Goal: Information Seeking & Learning: Learn about a topic

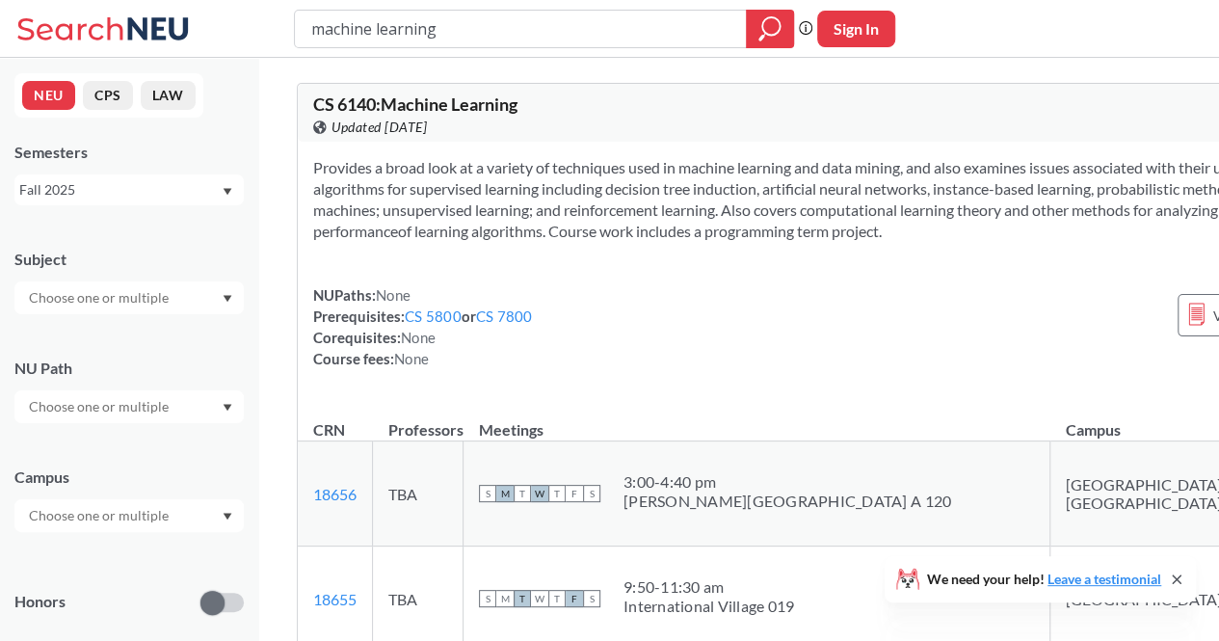
click at [406, 20] on input "machine learning" at bounding box center [520, 29] width 423 height 33
type input "reinforcemnet"
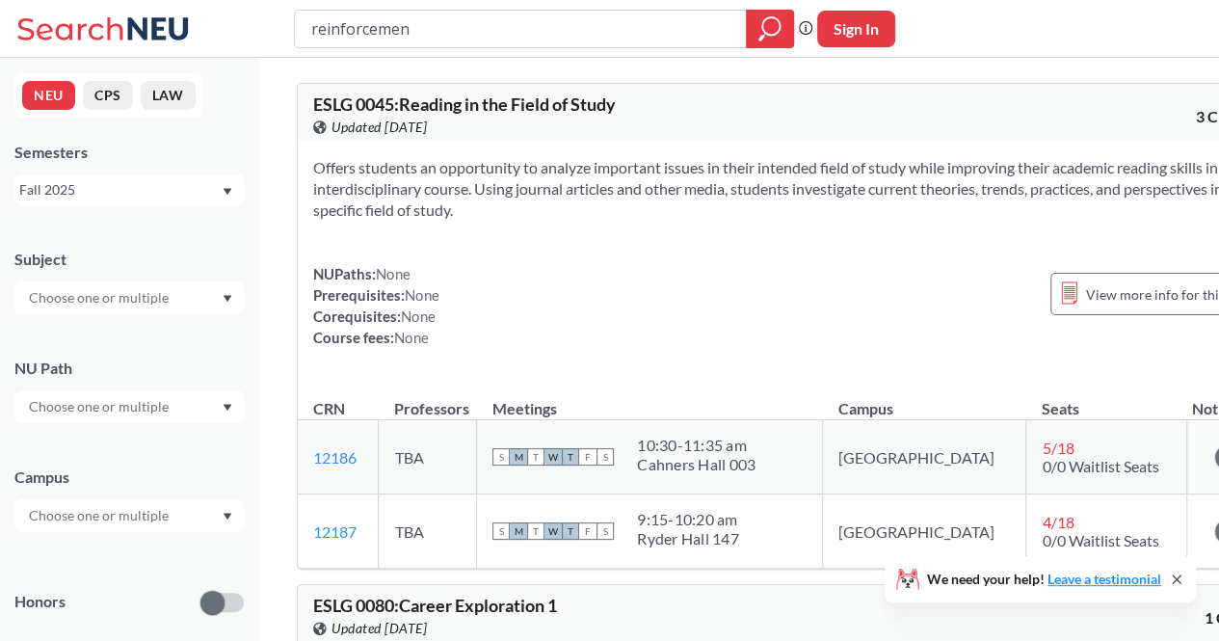
type input "reinforcement"
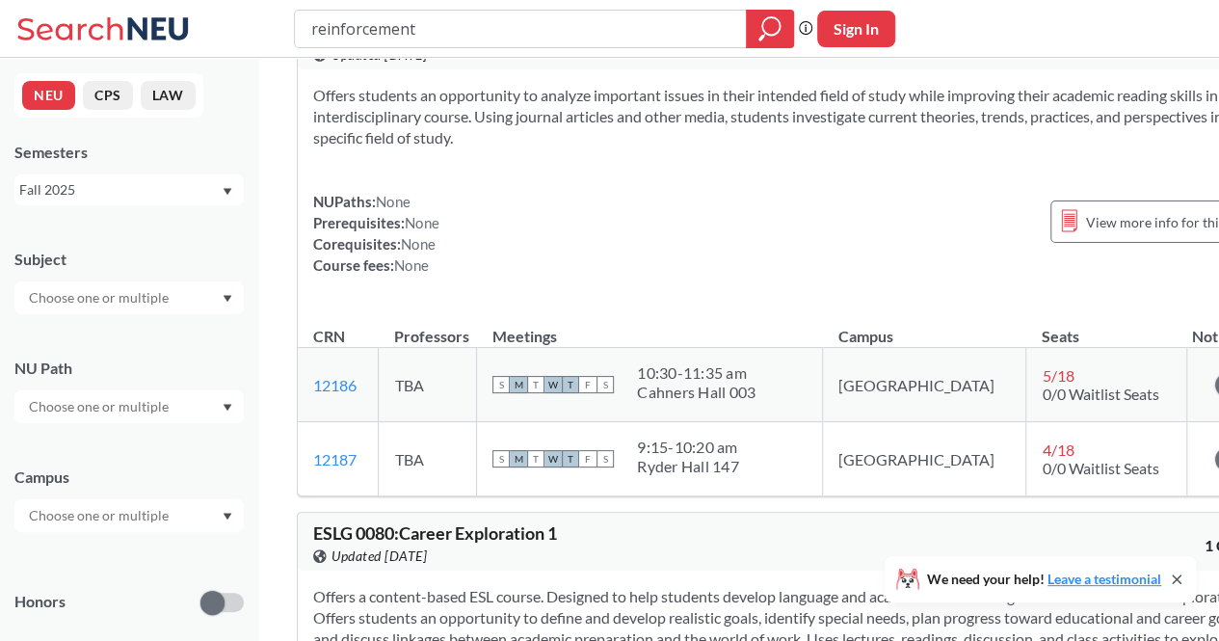
click at [1079, 461] on td "4 / 18 0/0 Waitlist Seats" at bounding box center [1106, 459] width 161 height 74
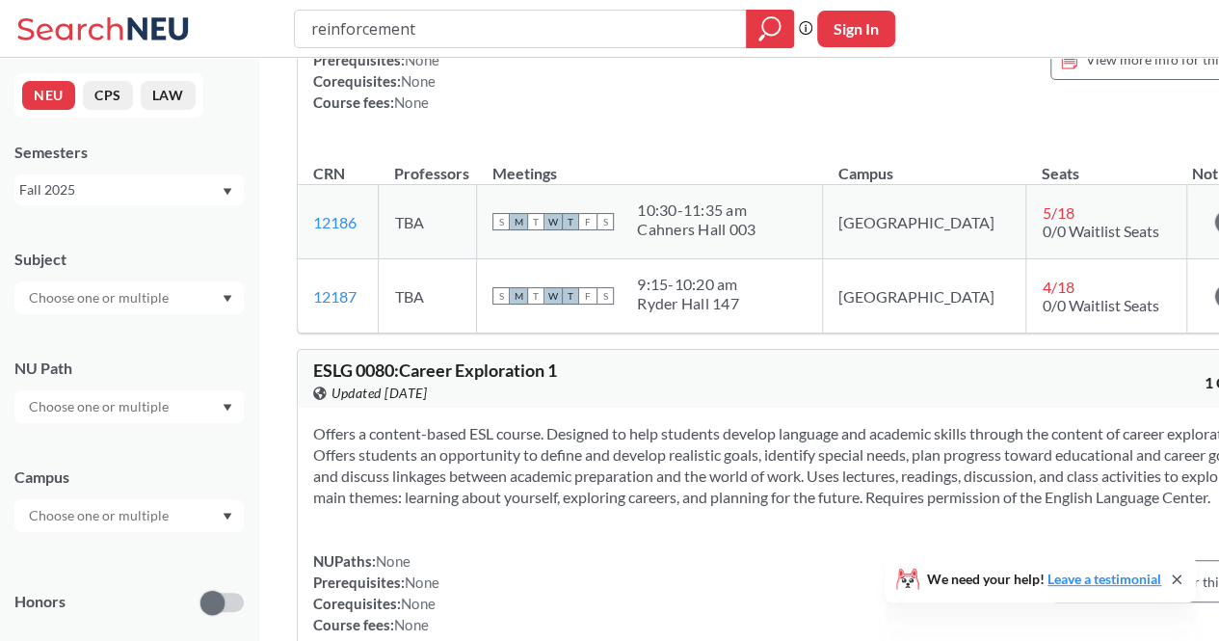
scroll to position [1114, 0]
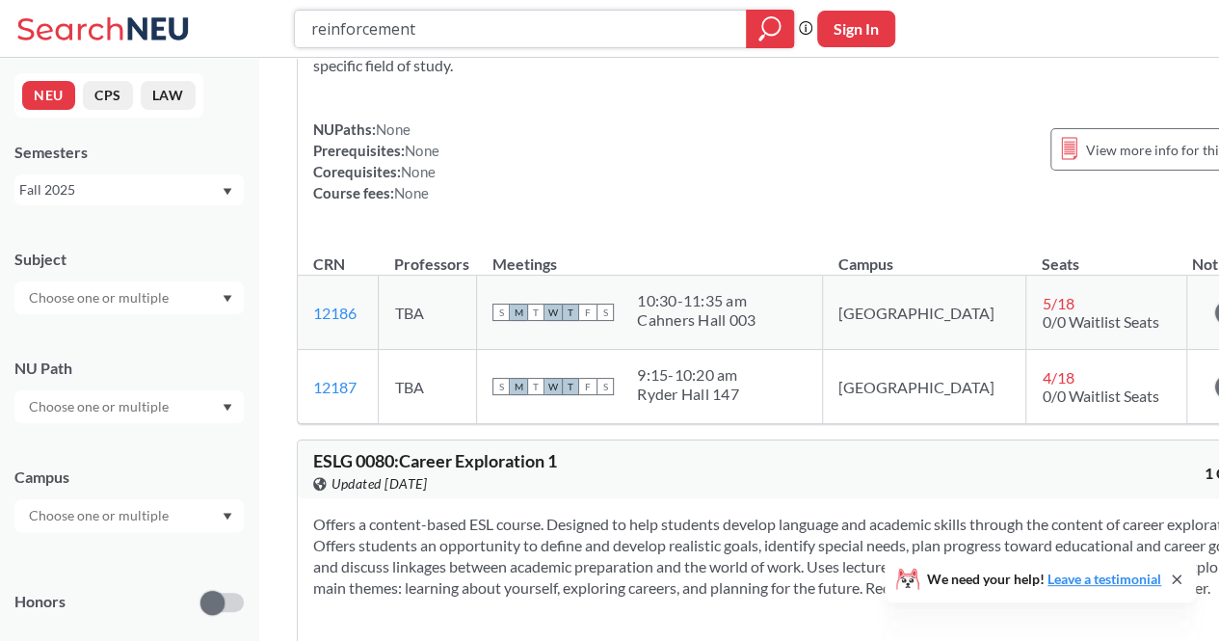
click at [544, 38] on input "reinforcement" at bounding box center [520, 29] width 423 height 33
type input "reinforcement learning"
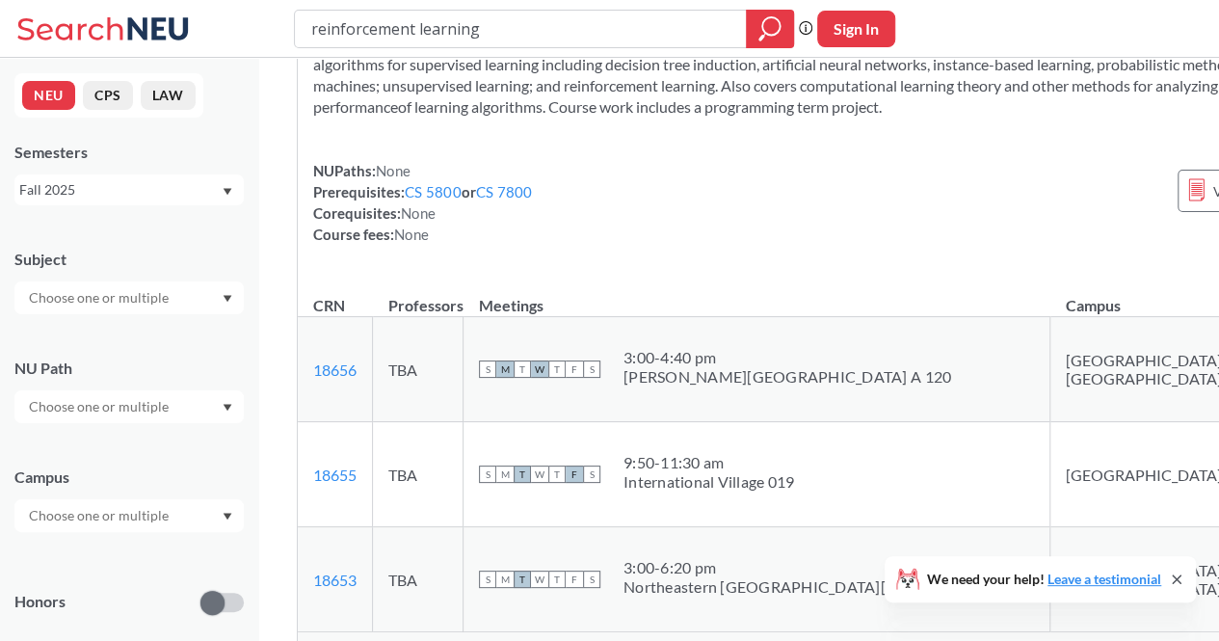
scroll to position [1039, 0]
